Goal: Transaction & Acquisition: Purchase product/service

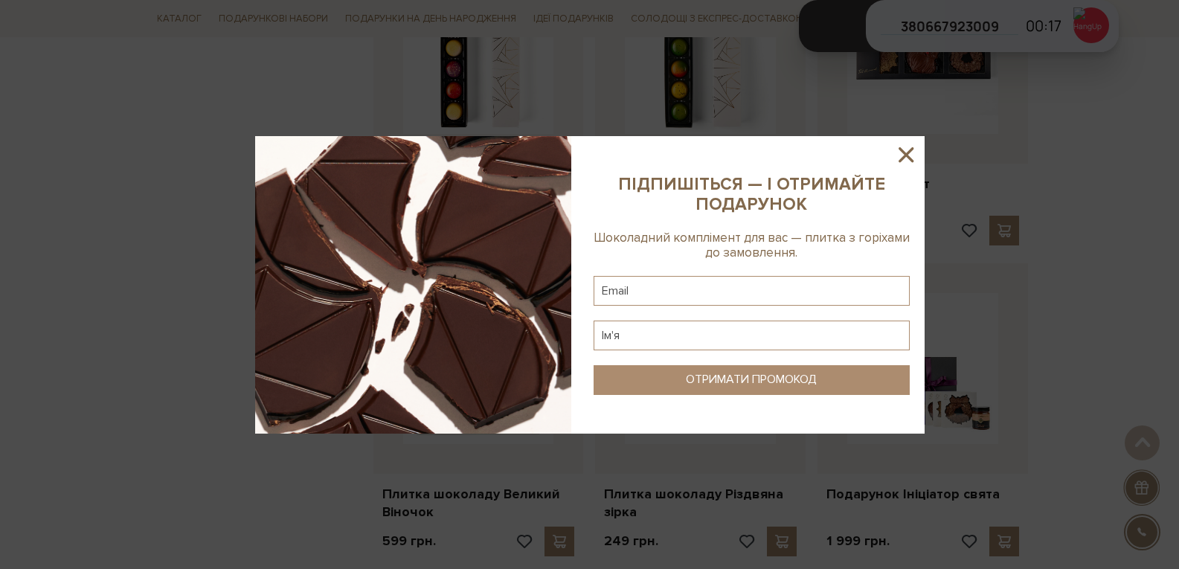
scroll to position [1339, 0]
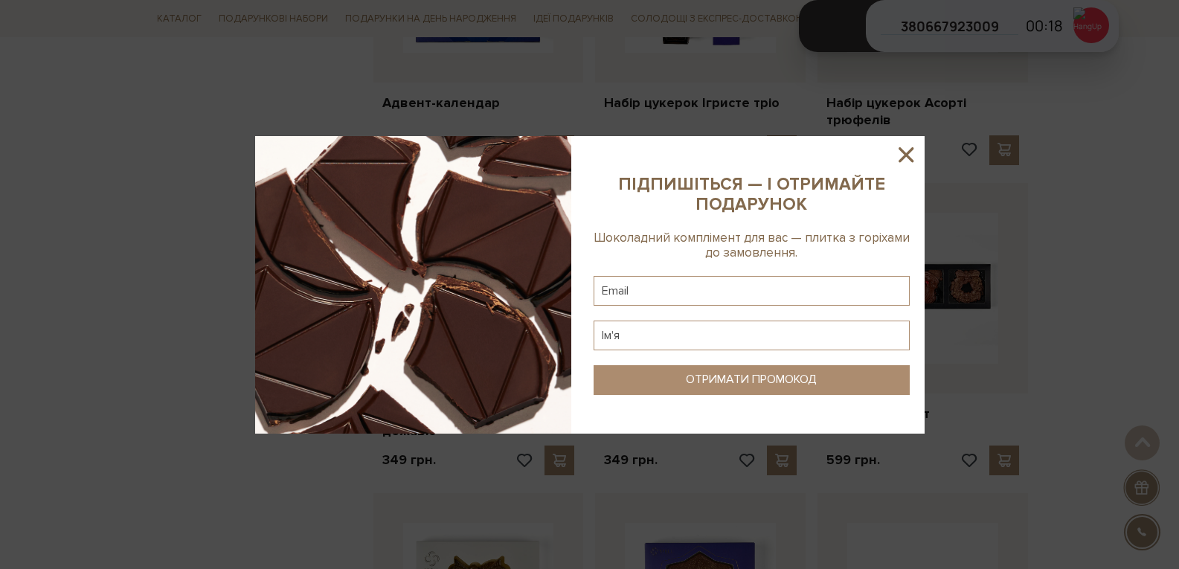
drag, startPoint x: 908, startPoint y: 151, endPoint x: 919, endPoint y: 153, distance: 10.7
click at [908, 151] on icon at bounding box center [906, 154] width 15 height 15
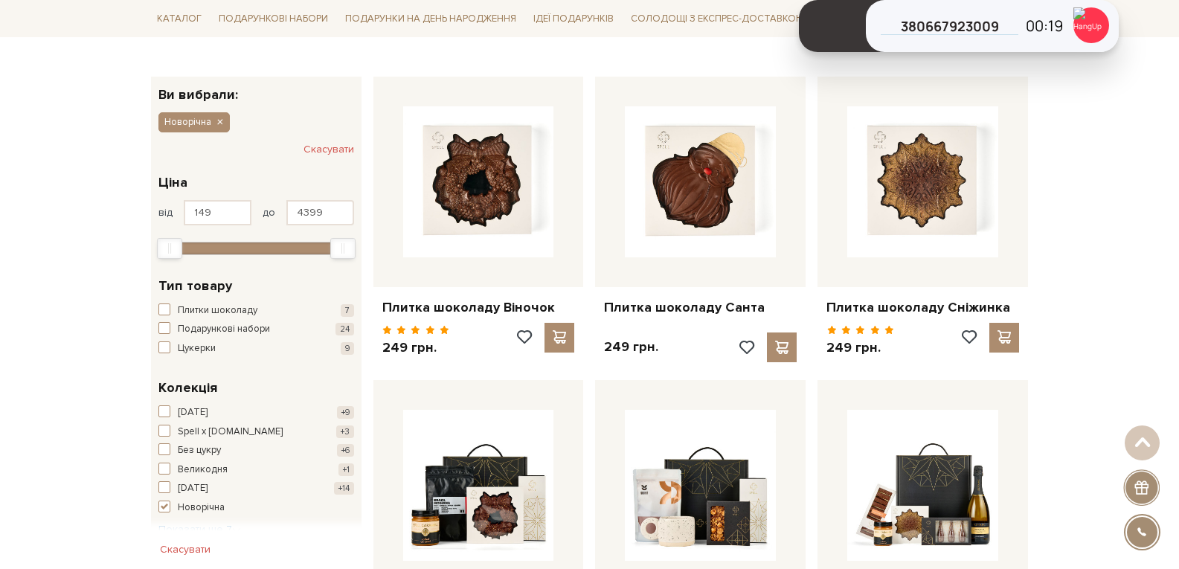
scroll to position [0, 0]
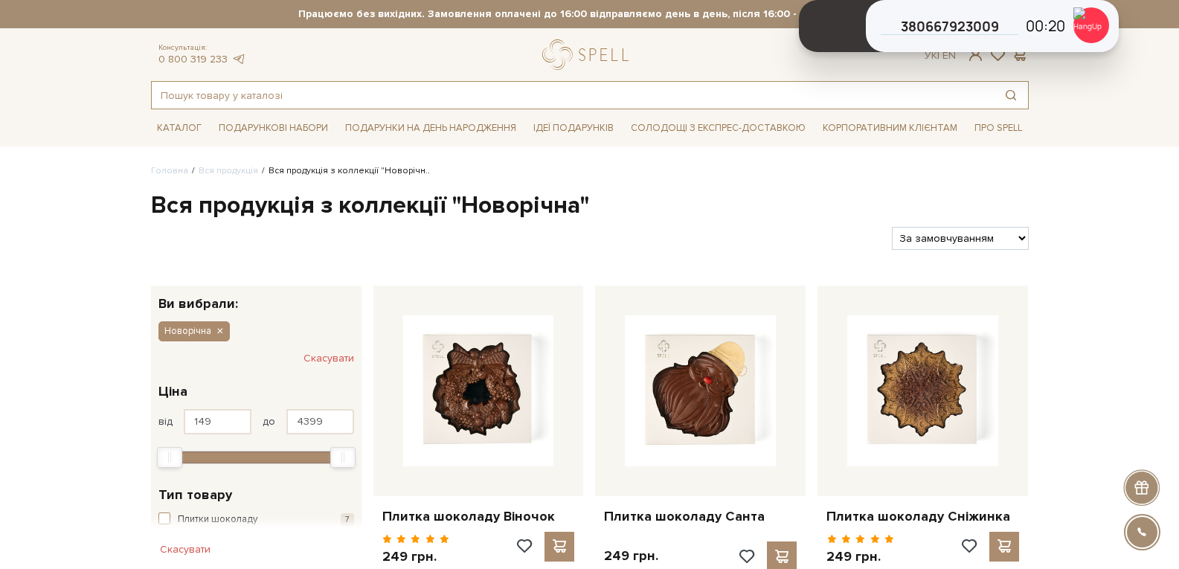
click at [266, 94] on input "text" at bounding box center [573, 95] width 842 height 27
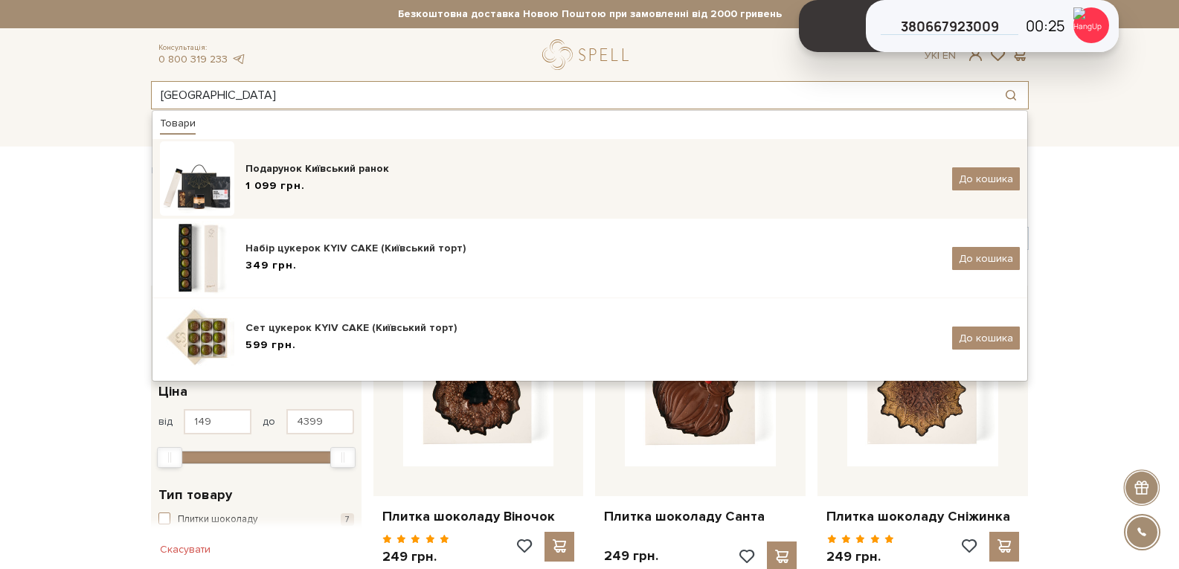
type input "київ"
click at [254, 190] on span "1 099 грн." at bounding box center [276, 187] width 60 height 16
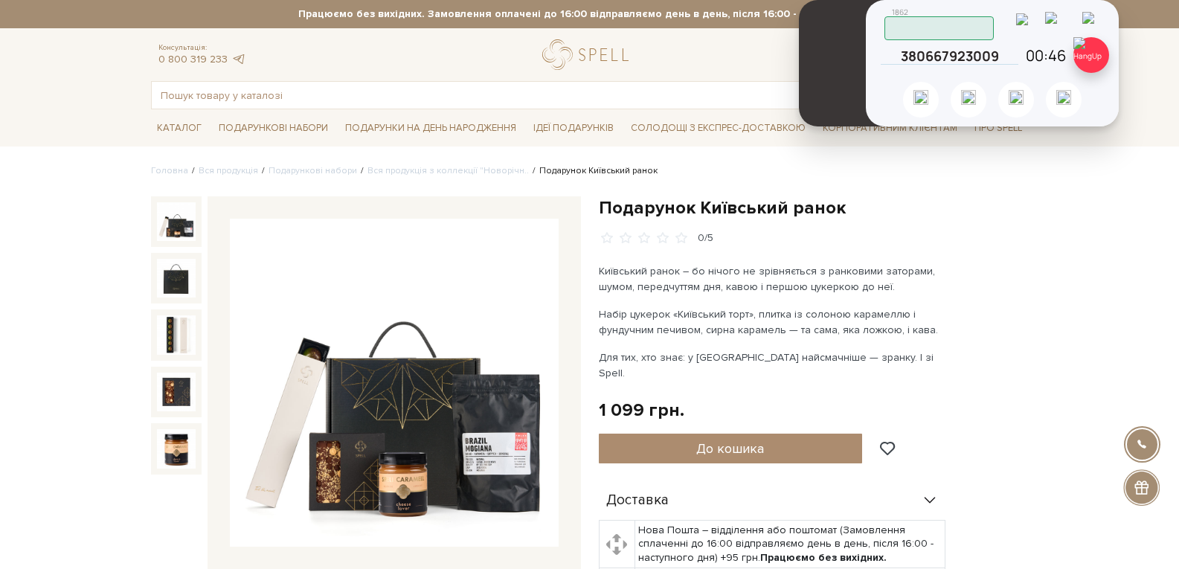
click at [1097, 54] on img at bounding box center [1092, 55] width 36 height 36
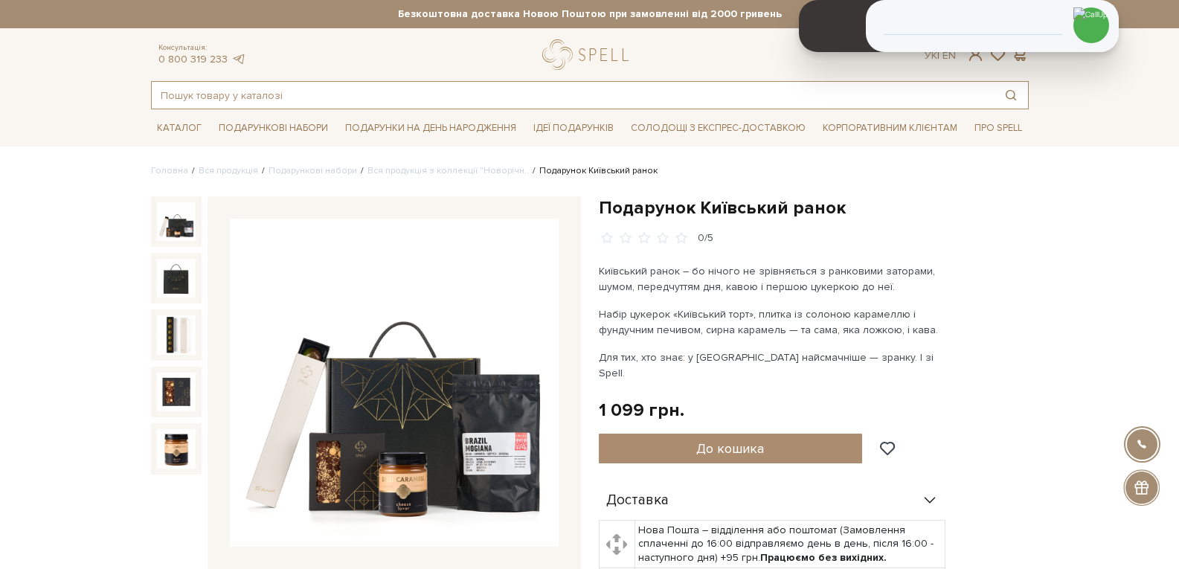
click at [259, 97] on input "text" at bounding box center [573, 95] width 842 height 27
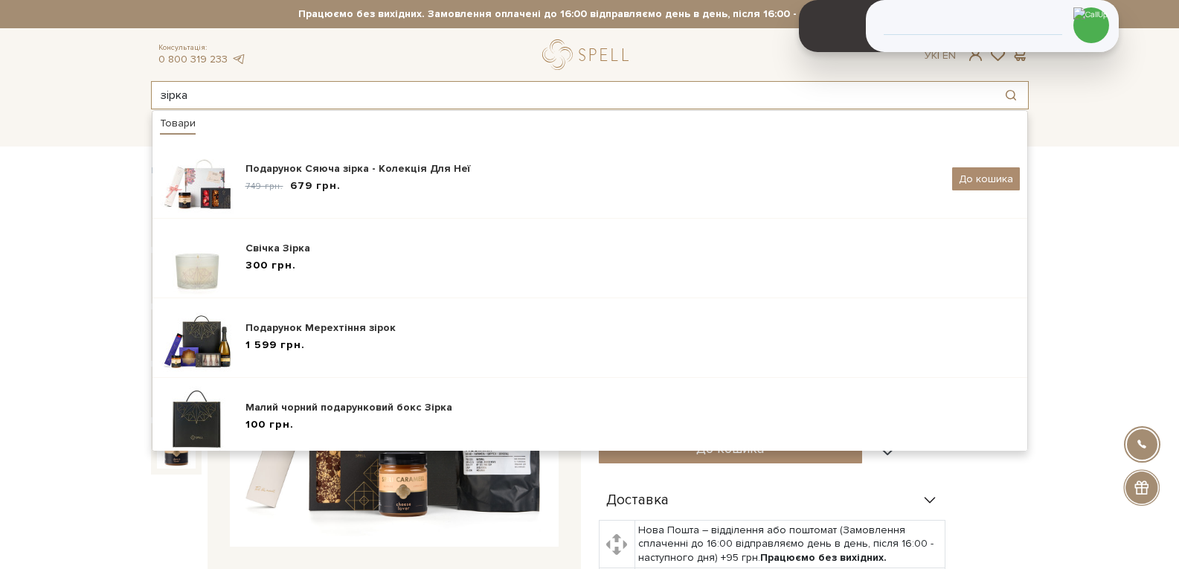
type input "зірка"
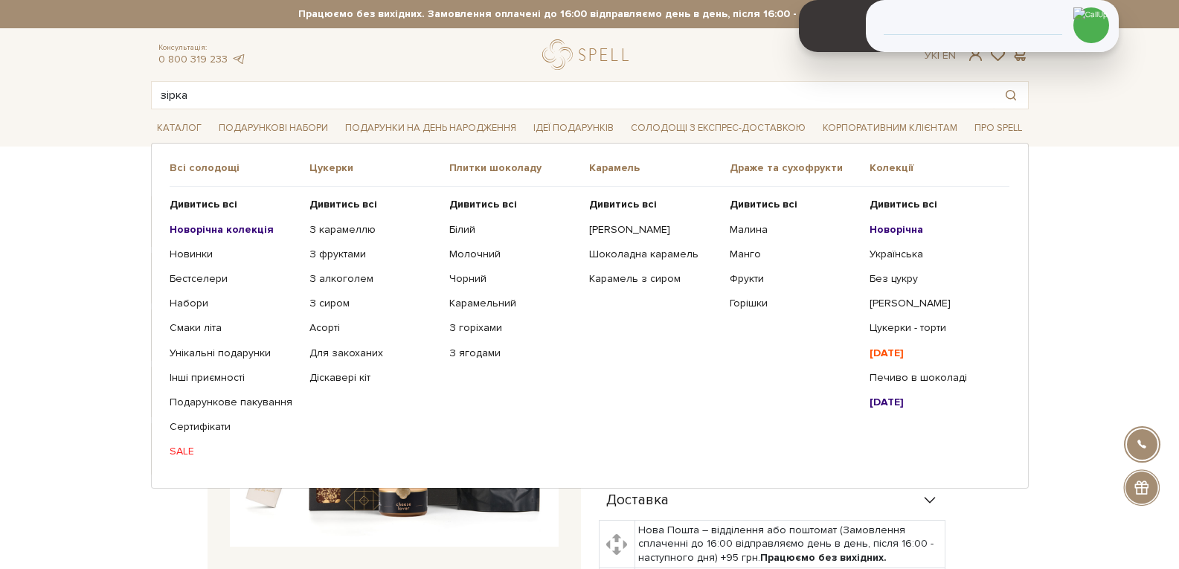
click at [216, 225] on b "Новорічна колекція" at bounding box center [222, 229] width 104 height 13
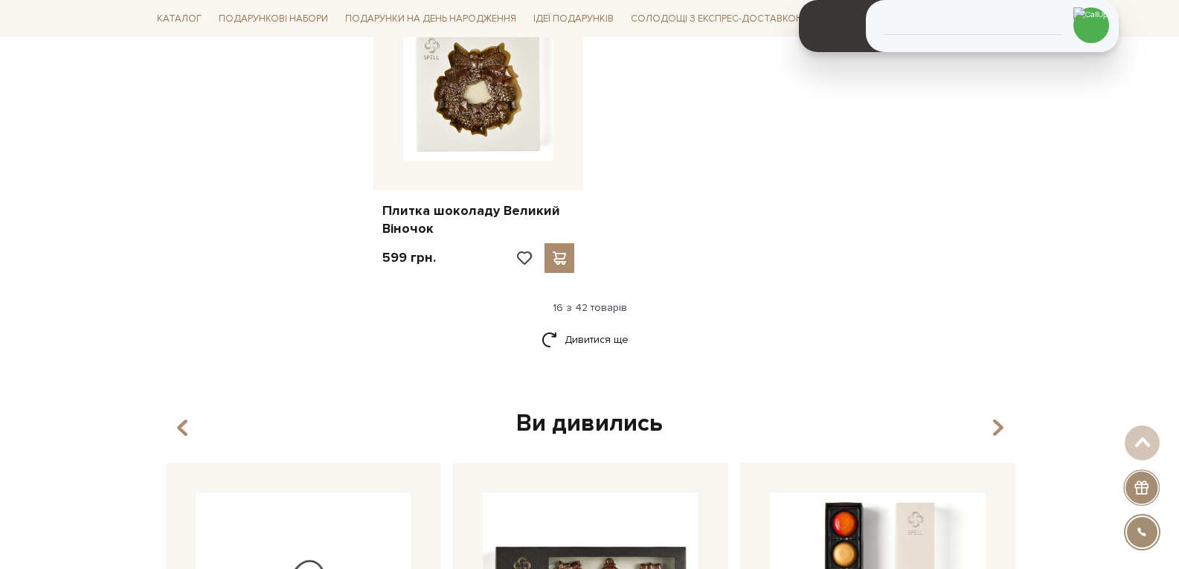
scroll to position [1860, 0]
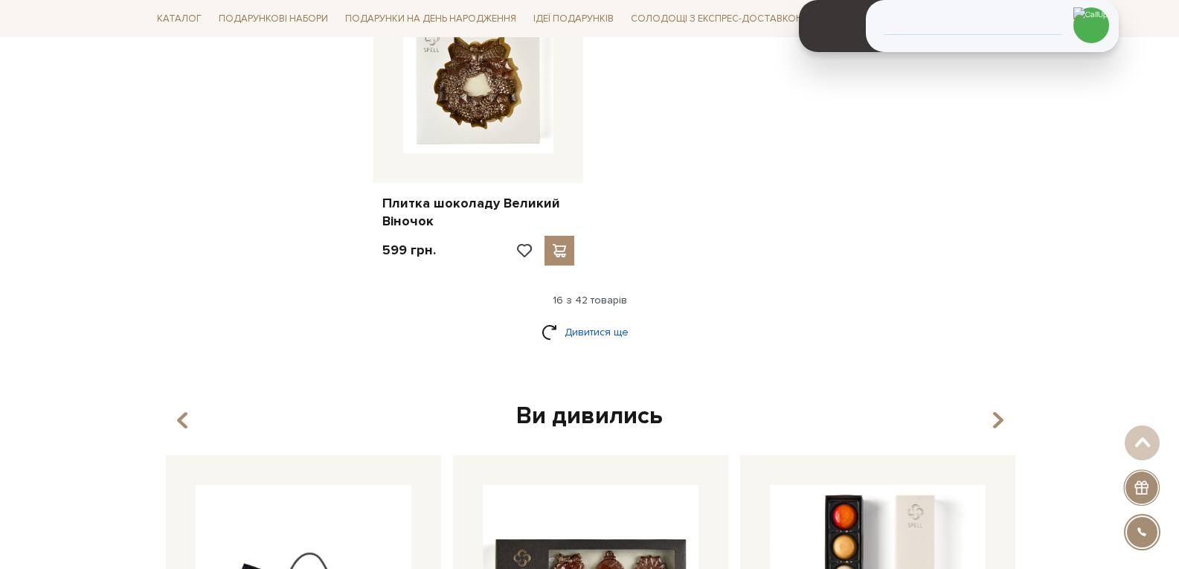
click at [603, 333] on link "Дивитися ще" at bounding box center [590, 332] width 97 height 26
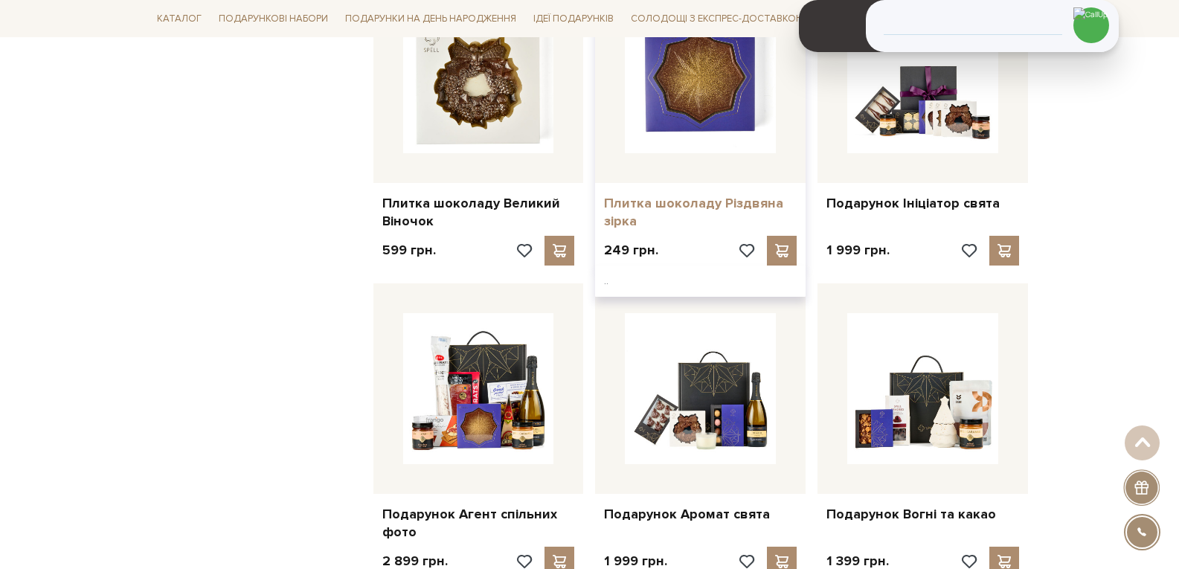
click at [676, 205] on link "Плитка шоколаду Різдвяна зірка" at bounding box center [700, 212] width 193 height 35
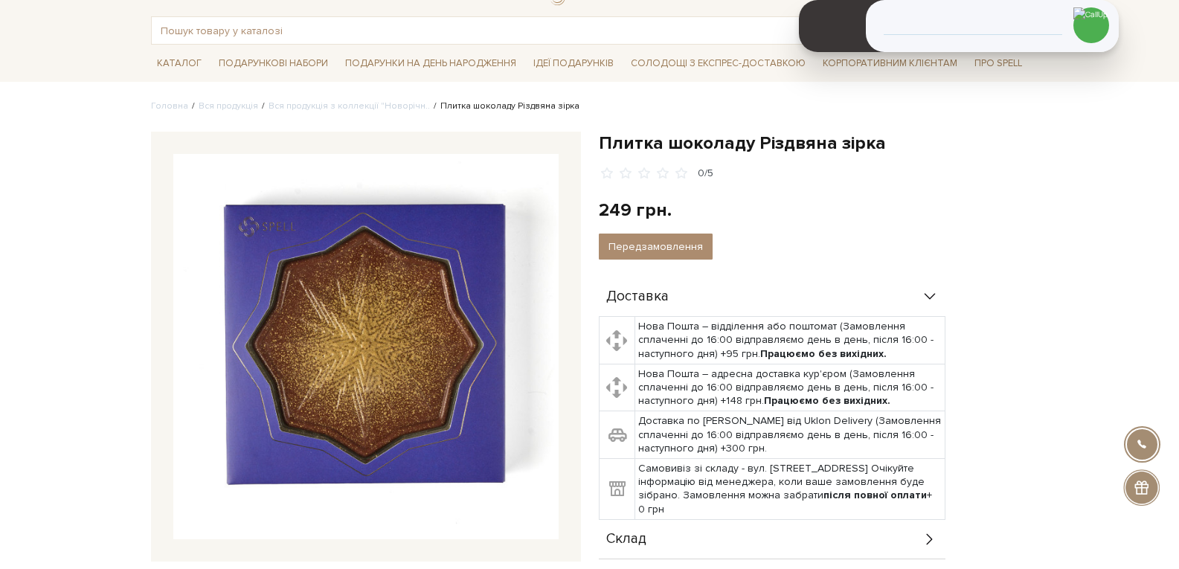
scroll to position [74, 0]
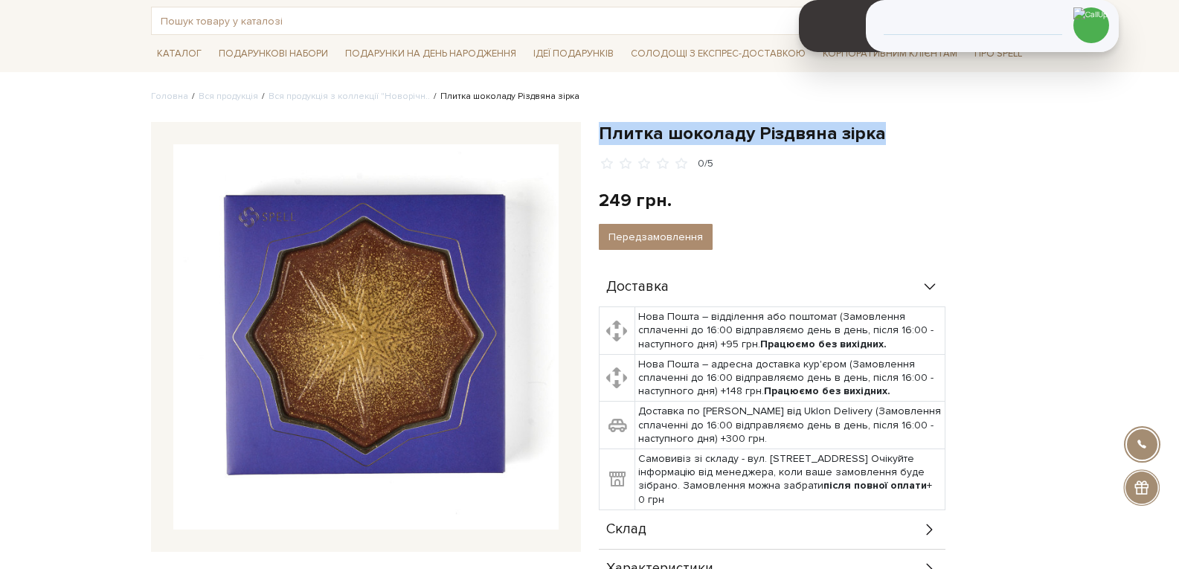
drag, startPoint x: 879, startPoint y: 135, endPoint x: 602, endPoint y: 126, distance: 277.6
click at [602, 126] on h1 "Плитка шоколаду Різдвяна зірка" at bounding box center [814, 133] width 430 height 23
copy h1 "Плитка шоколаду Різдвяна зірка"
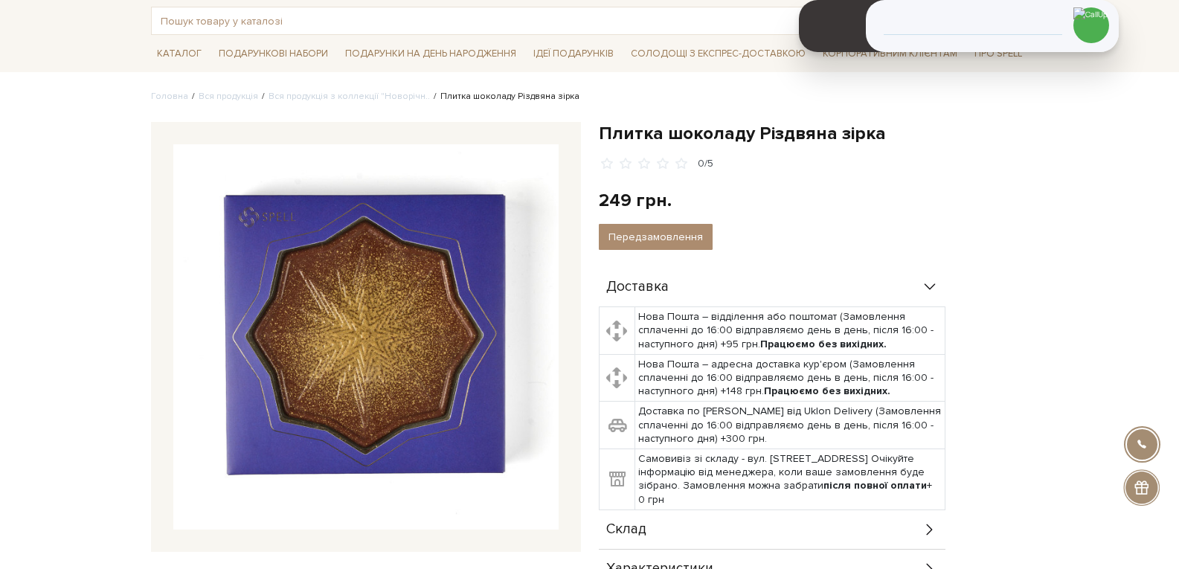
click at [1004, 330] on div "Доставка Нова Пошта – відділення або поштомат (Замовлення сплаченні до 16:00 ві…" at bounding box center [814, 448] width 430 height 361
